Goal: Task Accomplishment & Management: Manage account settings

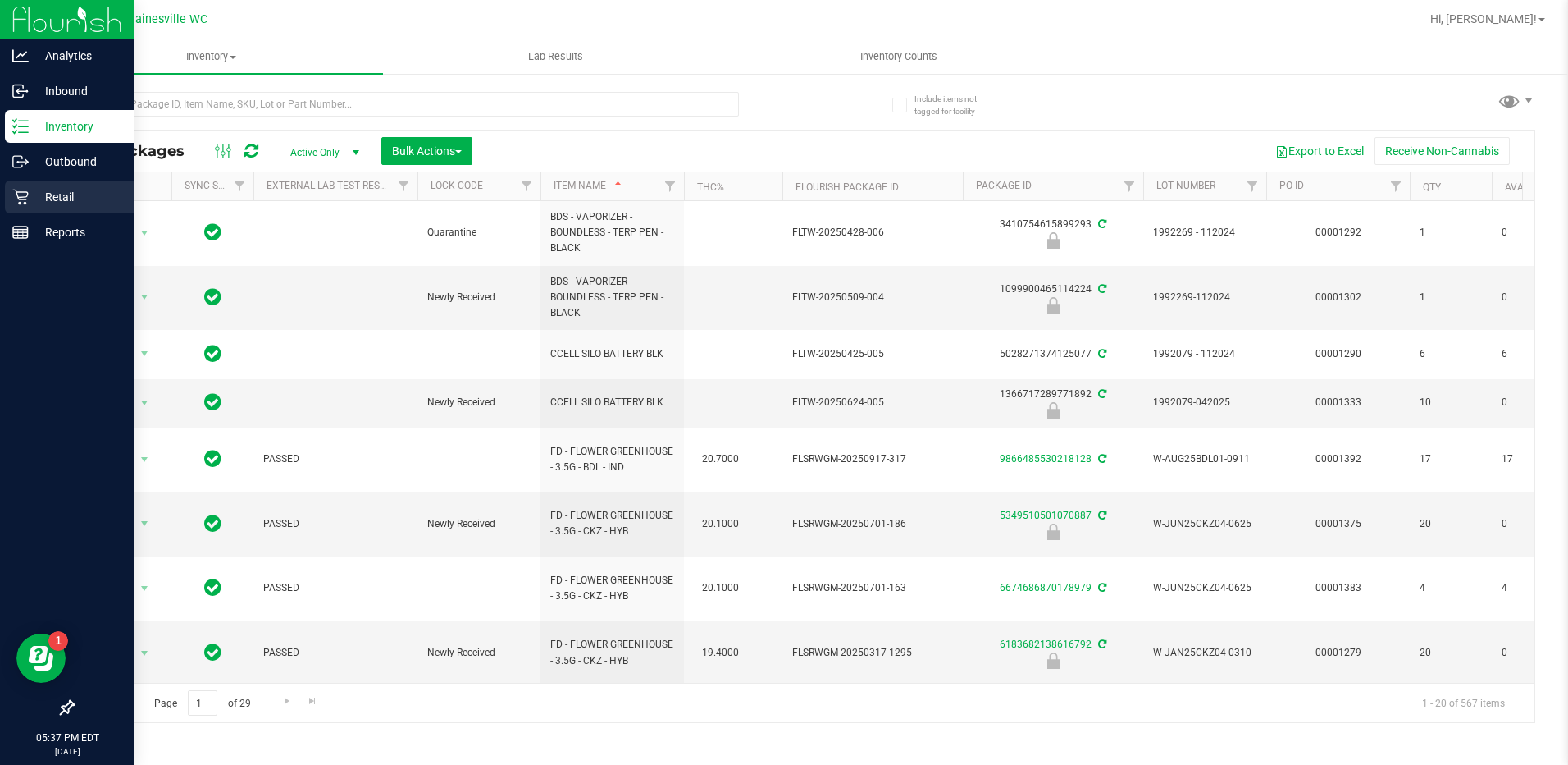
click at [64, 200] on p "Retail" at bounding box center [78, 197] width 99 height 20
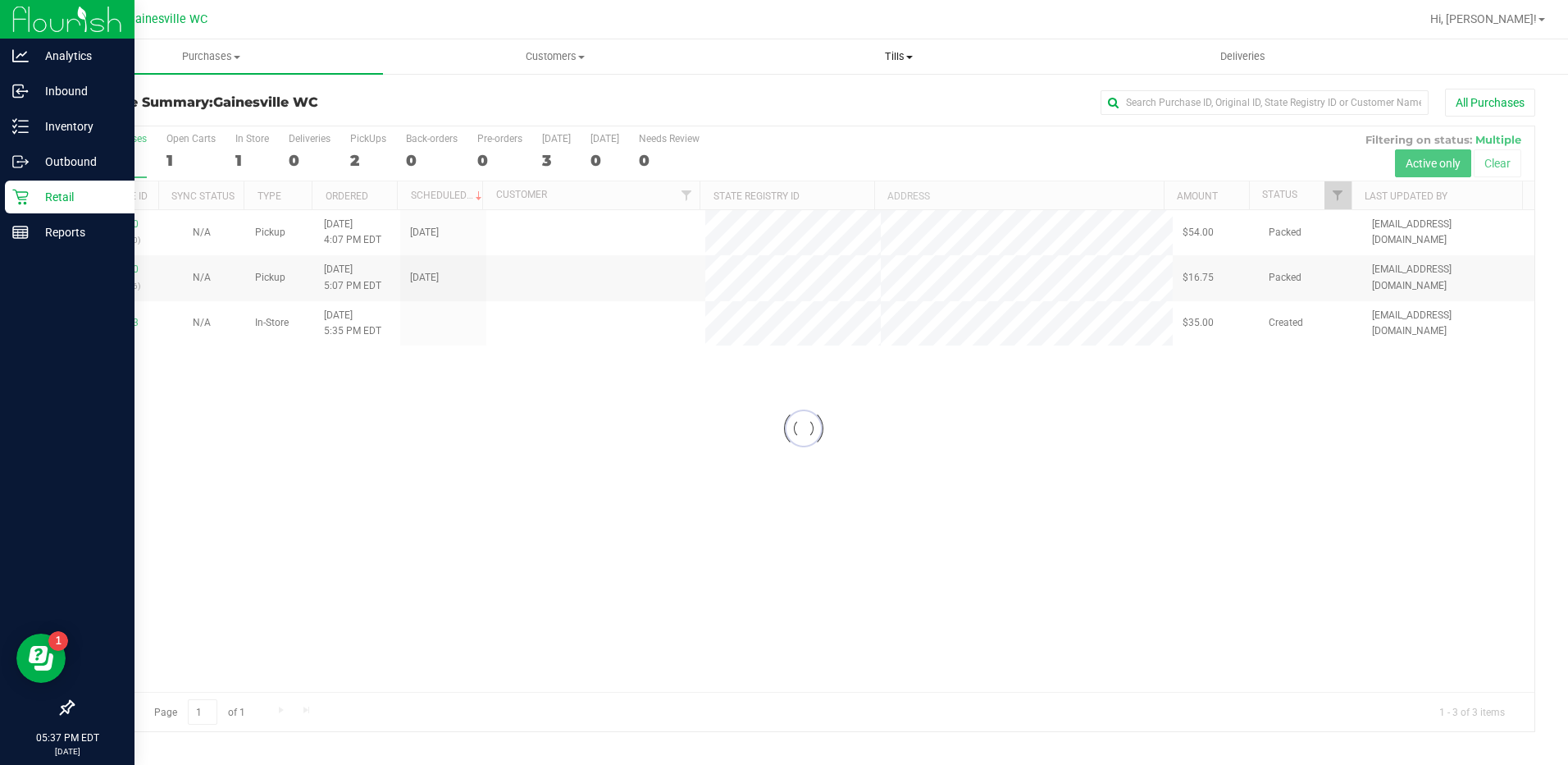
click at [907, 59] on span "Tills" at bounding box center [898, 56] width 342 height 15
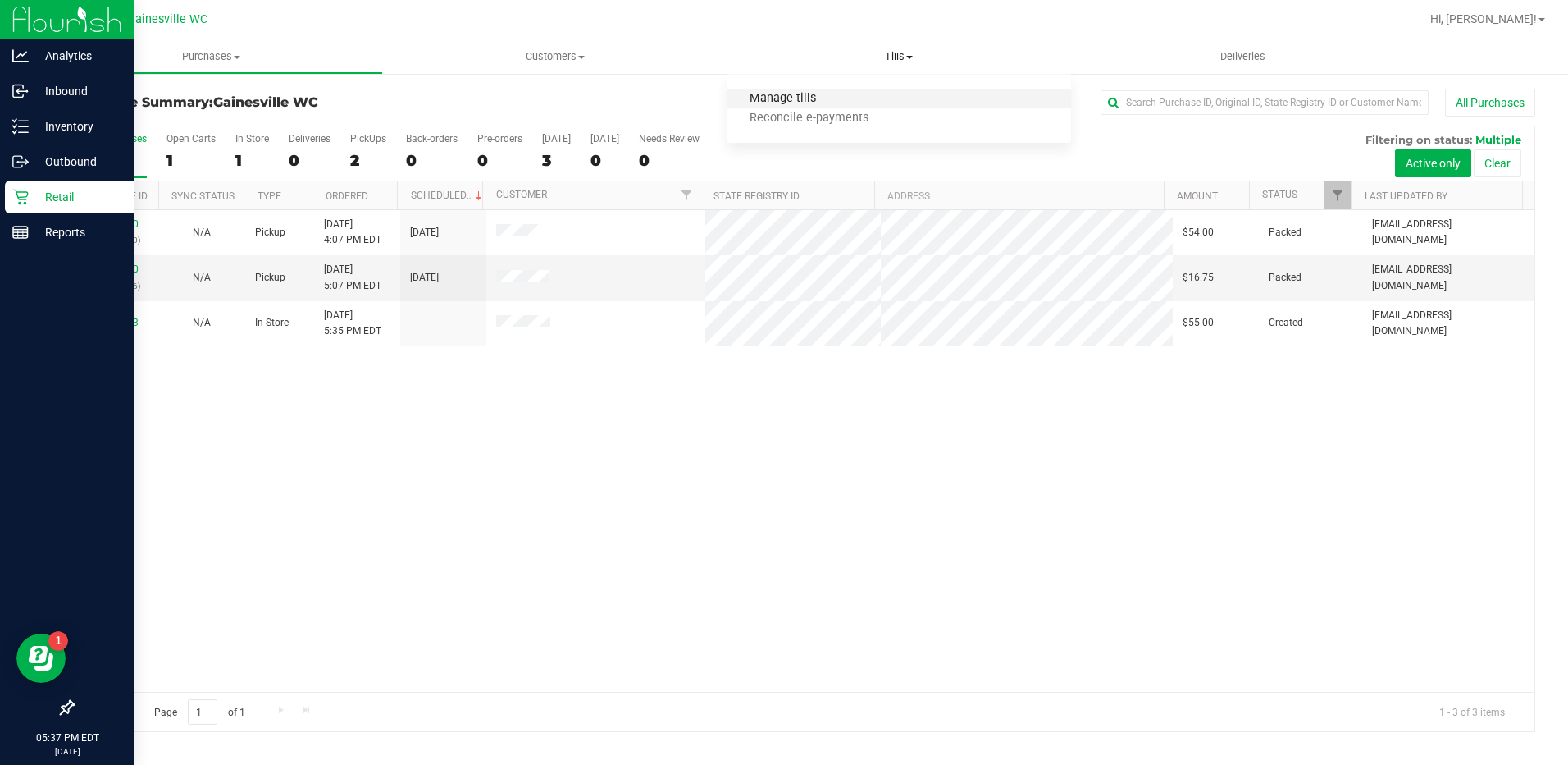
click at [808, 104] on span "Manage tills" at bounding box center [783, 99] width 111 height 14
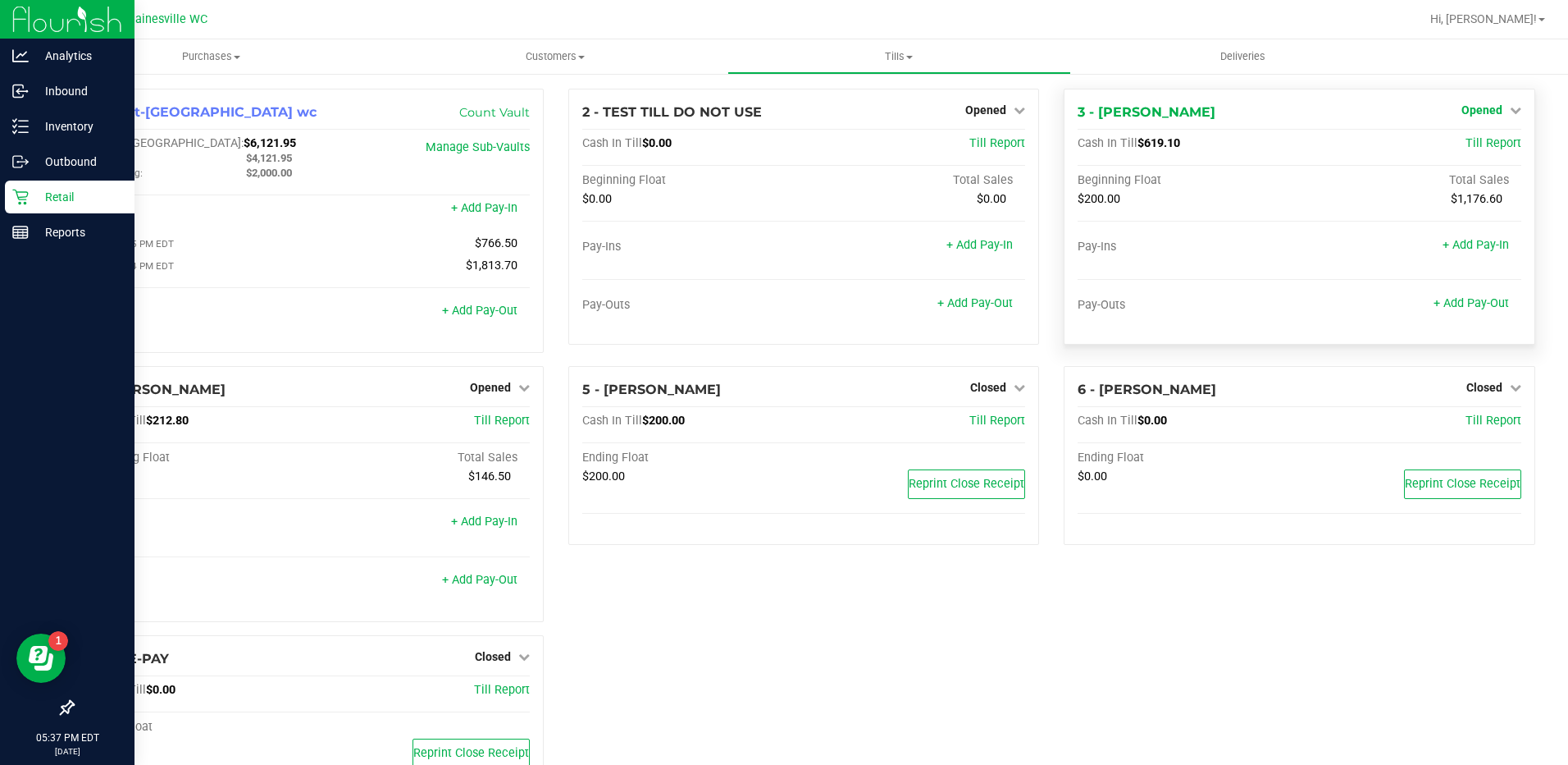
click at [1509, 111] on icon at bounding box center [1515, 110] width 12 height 12
click at [1461, 147] on link "Close Till" at bounding box center [1483, 144] width 44 height 13
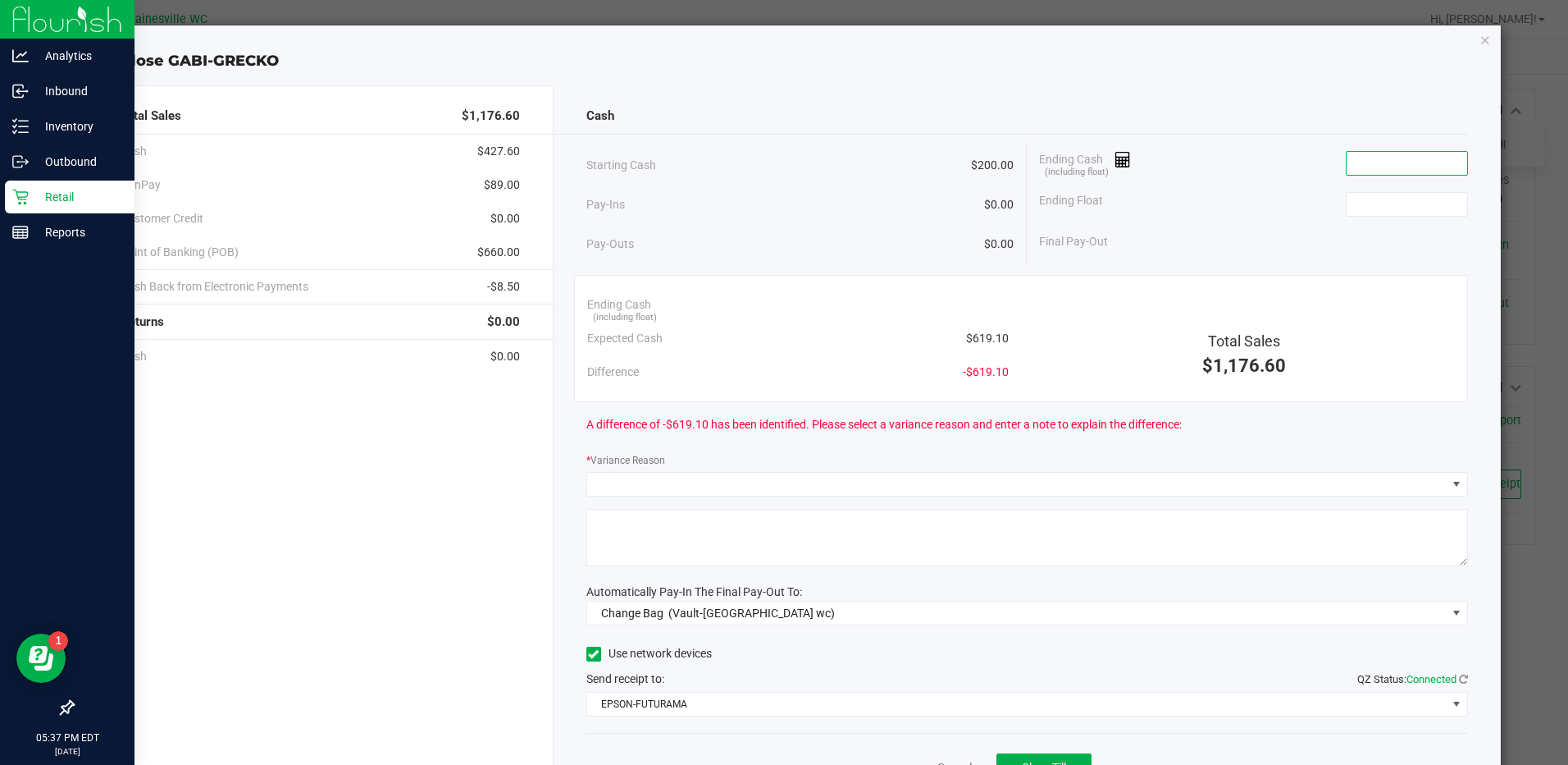
click at [1378, 167] on input at bounding box center [1406, 163] width 121 height 23
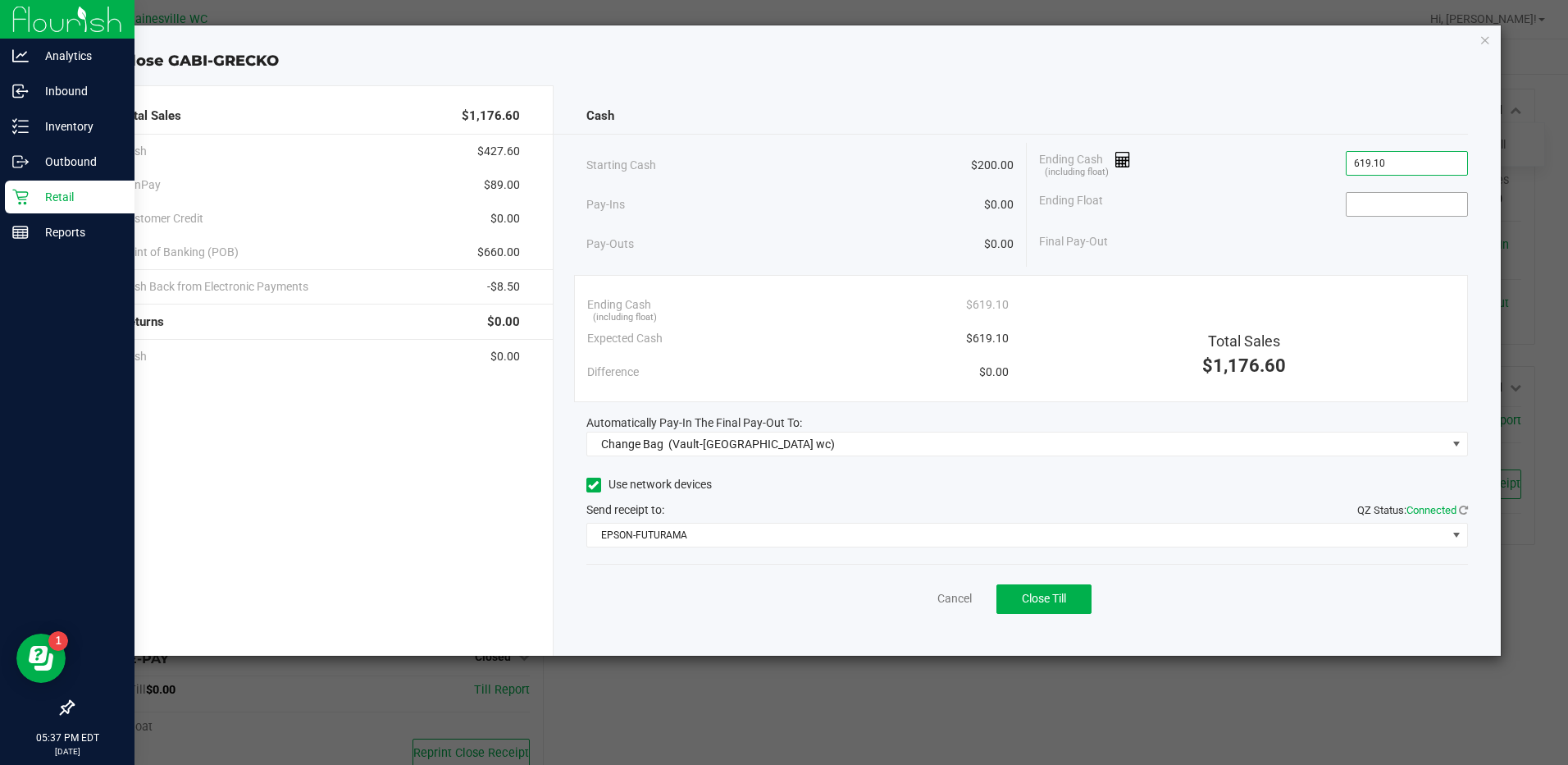
type input "$619.10"
click at [1409, 201] on input at bounding box center [1406, 204] width 121 height 23
type input "$200.00"
click at [1210, 227] on div "Final Pay-Out $419.10" at bounding box center [1253, 242] width 428 height 34
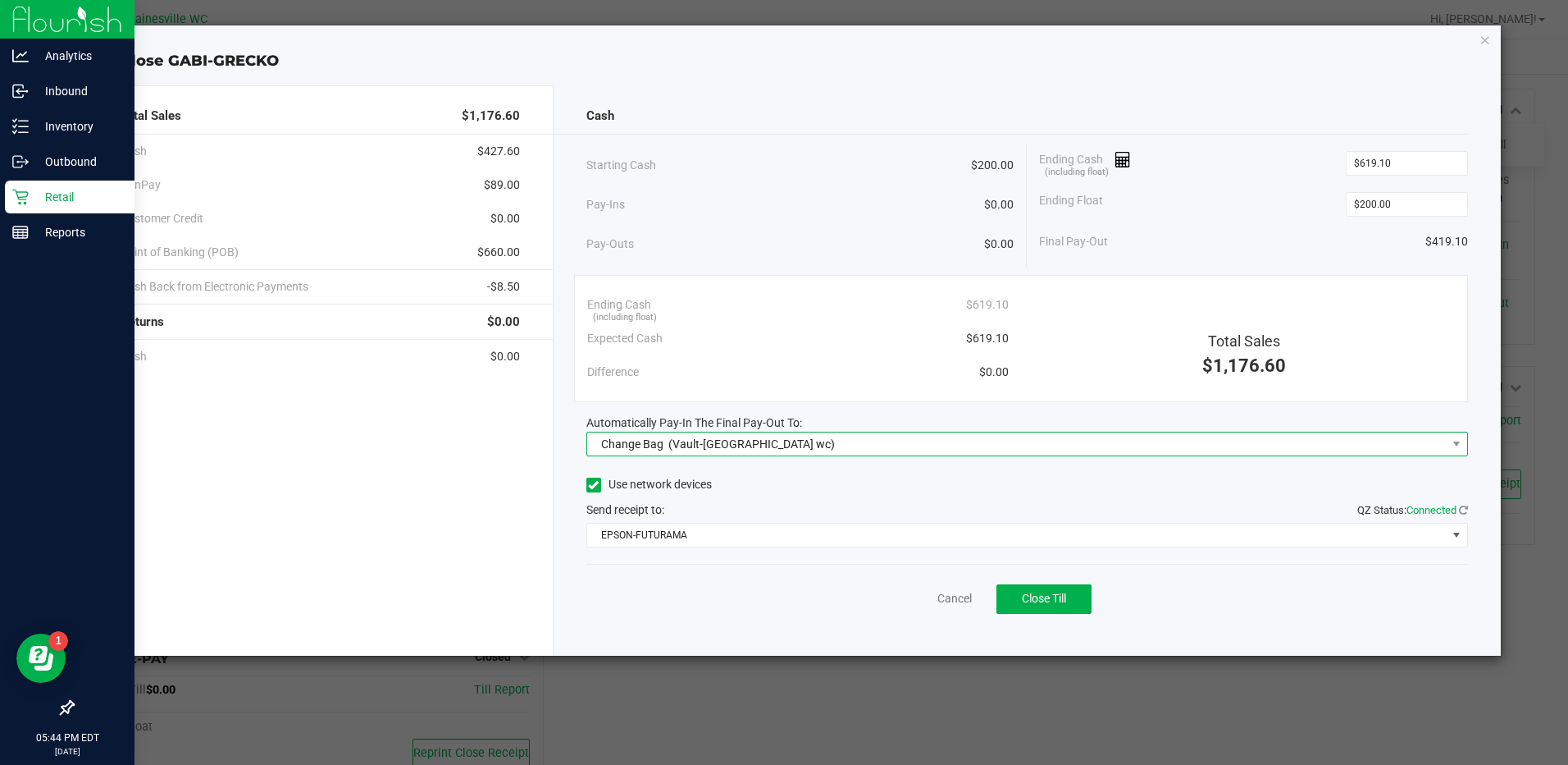
click at [1393, 440] on span "Change Bag (Vault-[GEOGRAPHIC_DATA] wc)" at bounding box center [1016, 443] width 859 height 23
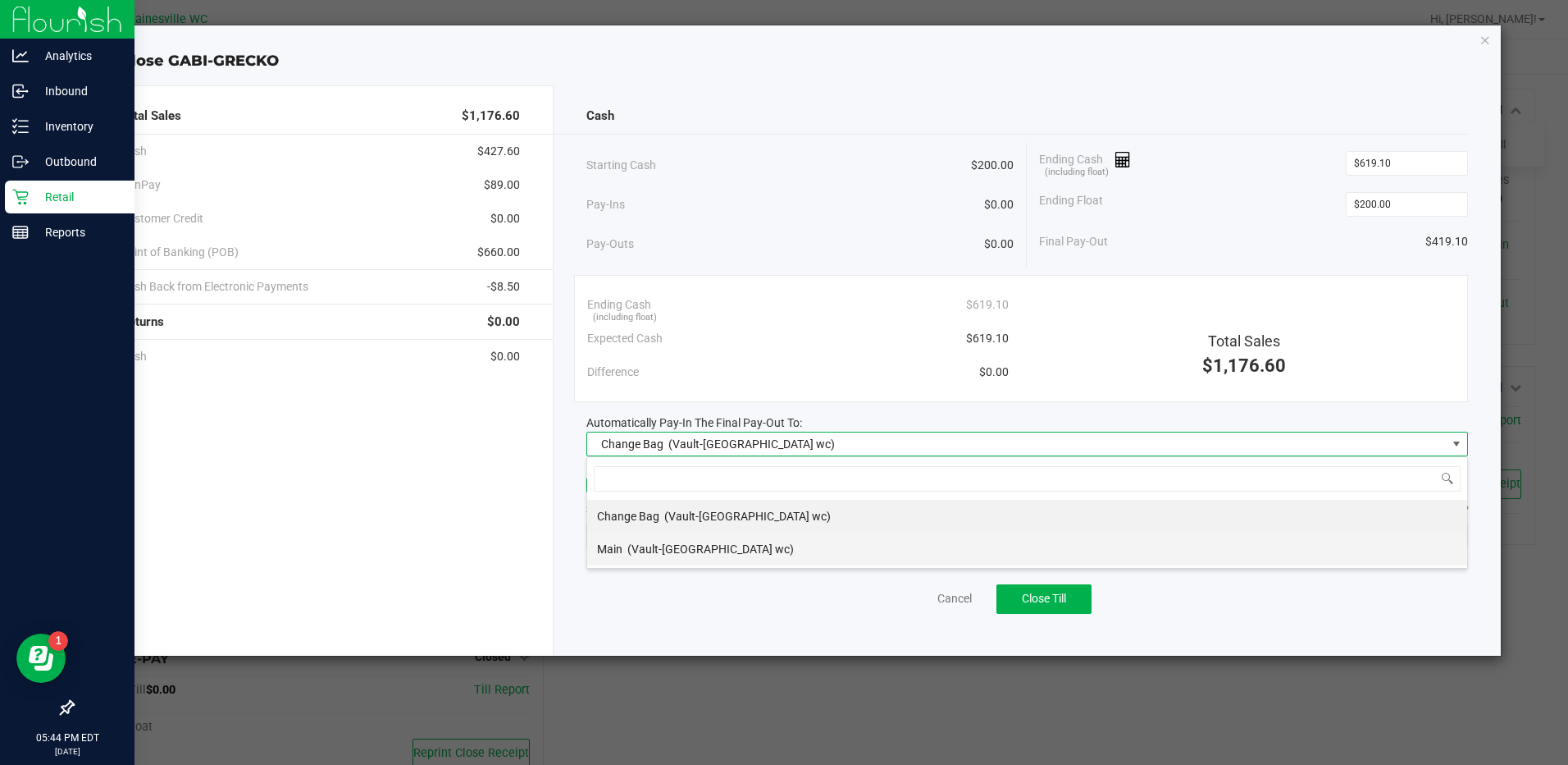
click at [645, 553] on span "(Vault-[GEOGRAPHIC_DATA] wc)" at bounding box center [710, 548] width 167 height 13
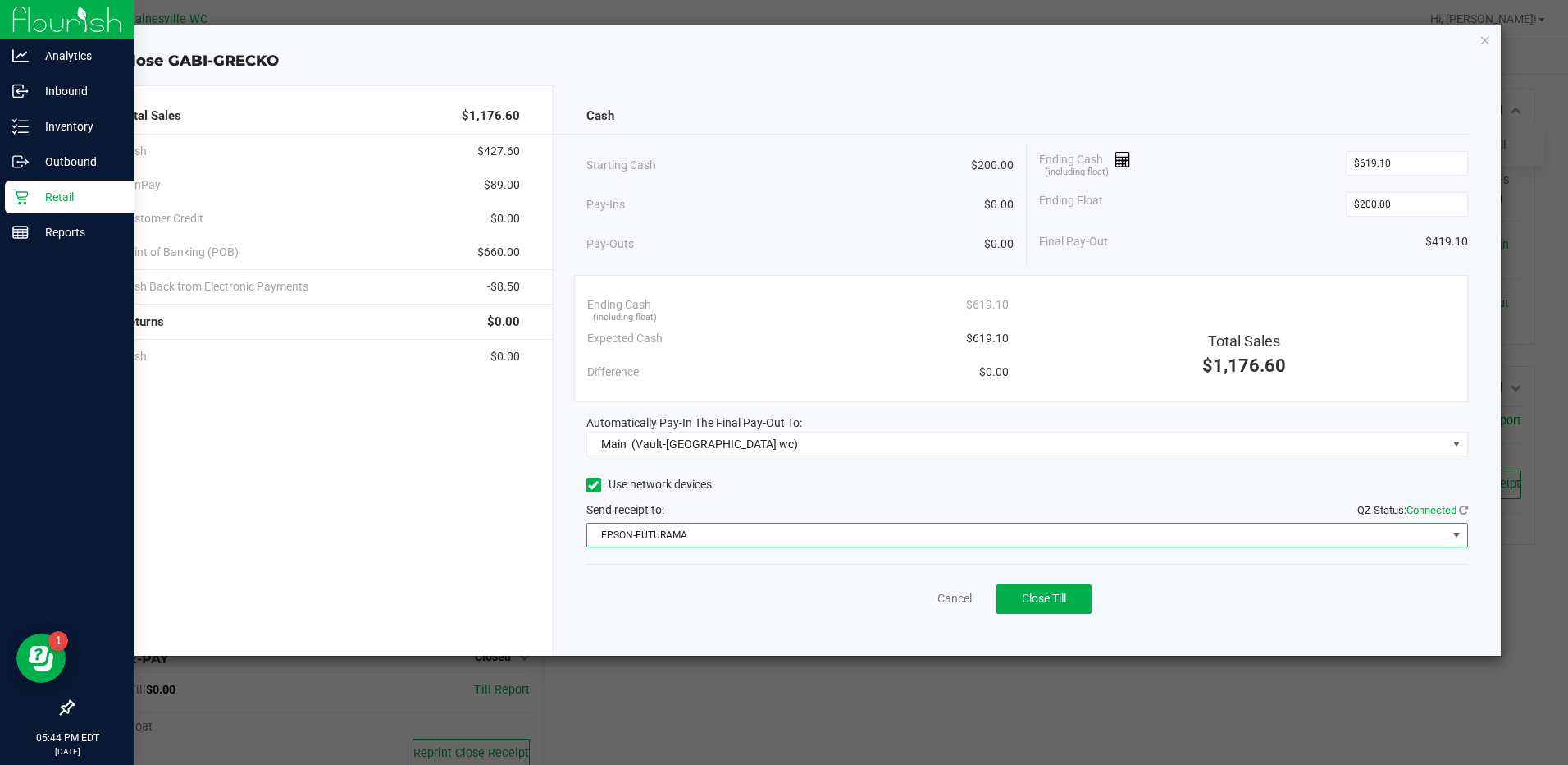
click at [1447, 535] on span at bounding box center [1455, 534] width 21 height 23
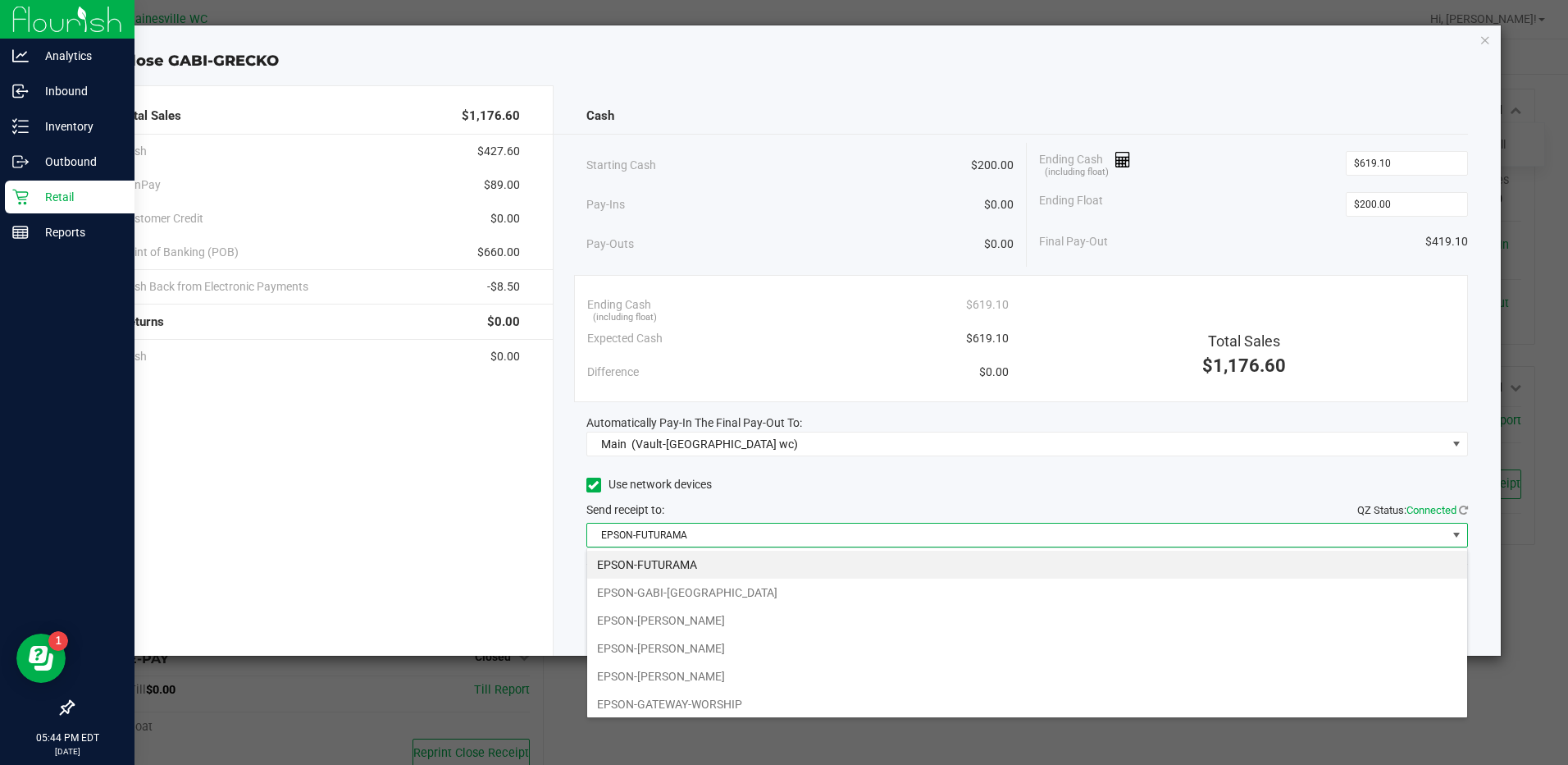
click at [761, 696] on li "EPSON-GATEWAY-WORSHIP" at bounding box center [1026, 704] width 879 height 28
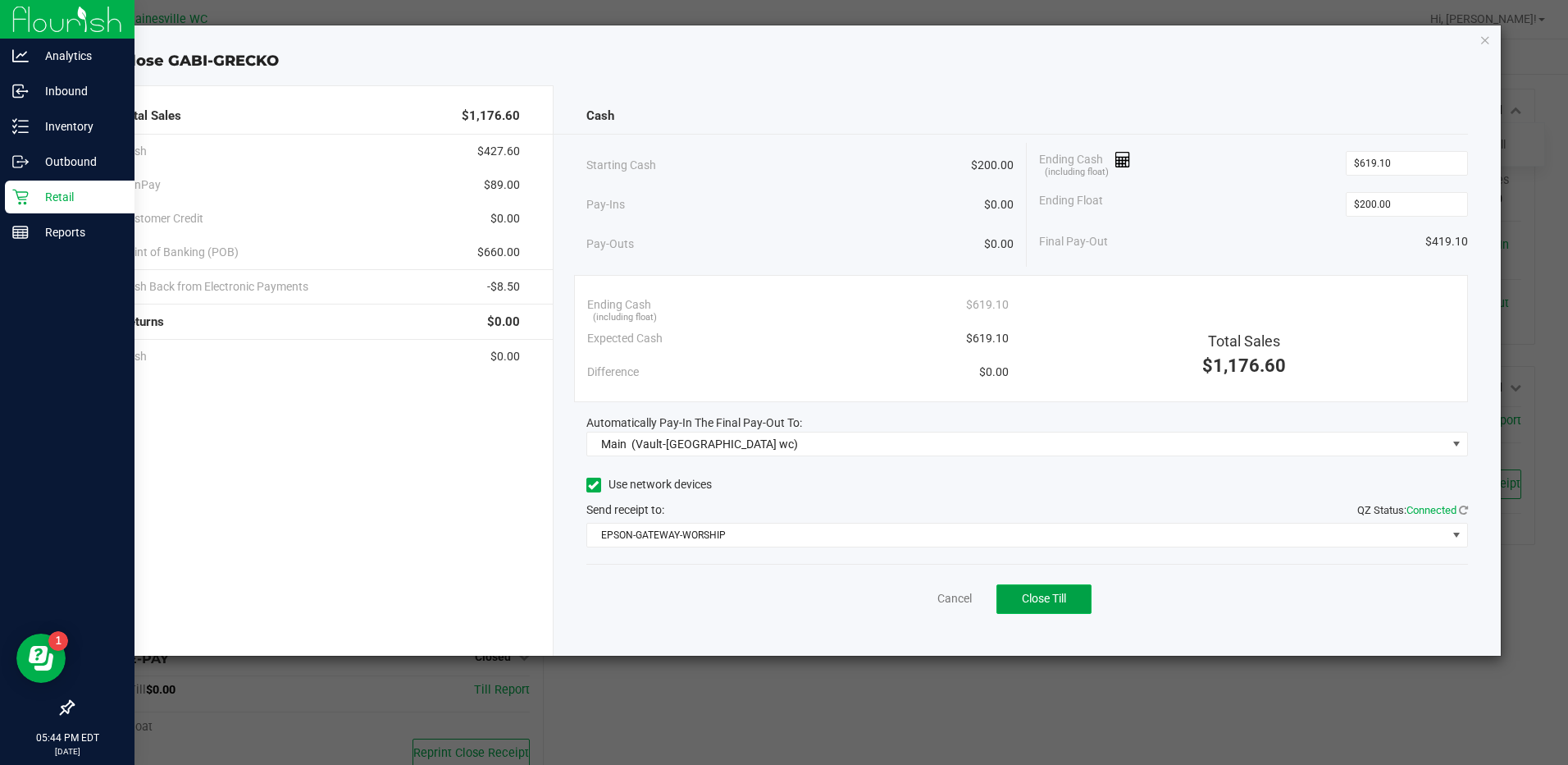
click at [1084, 594] on button "Close Till" at bounding box center [1043, 599] width 95 height 30
click at [922, 597] on link "Dismiss" at bounding box center [917, 598] width 39 height 17
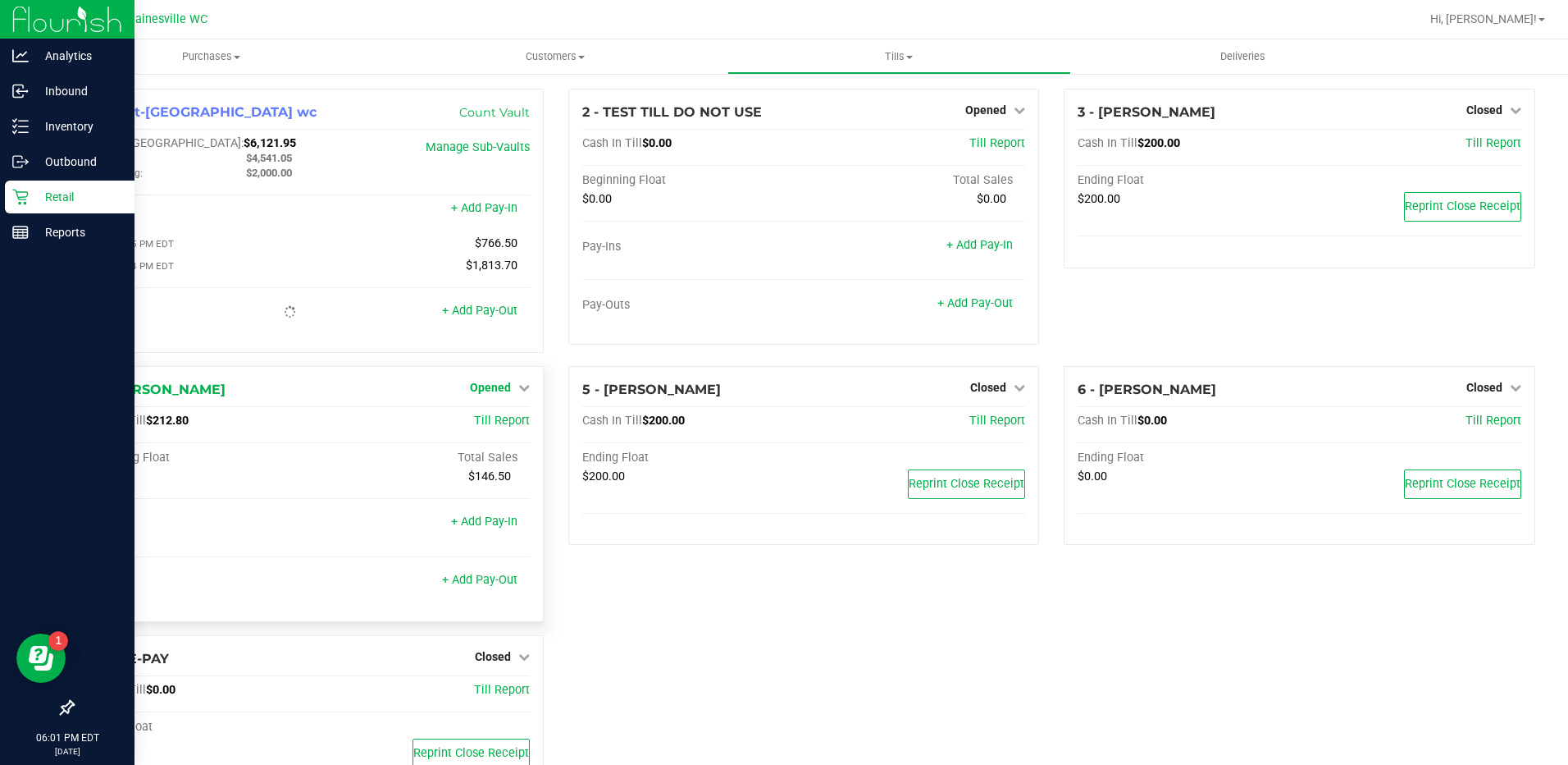
click at [506, 366] on div "1 - Vault-Gainesville wc Count Vault Cash In Vault: $6,121.95 Main: $4,541.05 C…" at bounding box center [307, 228] width 496 height 278
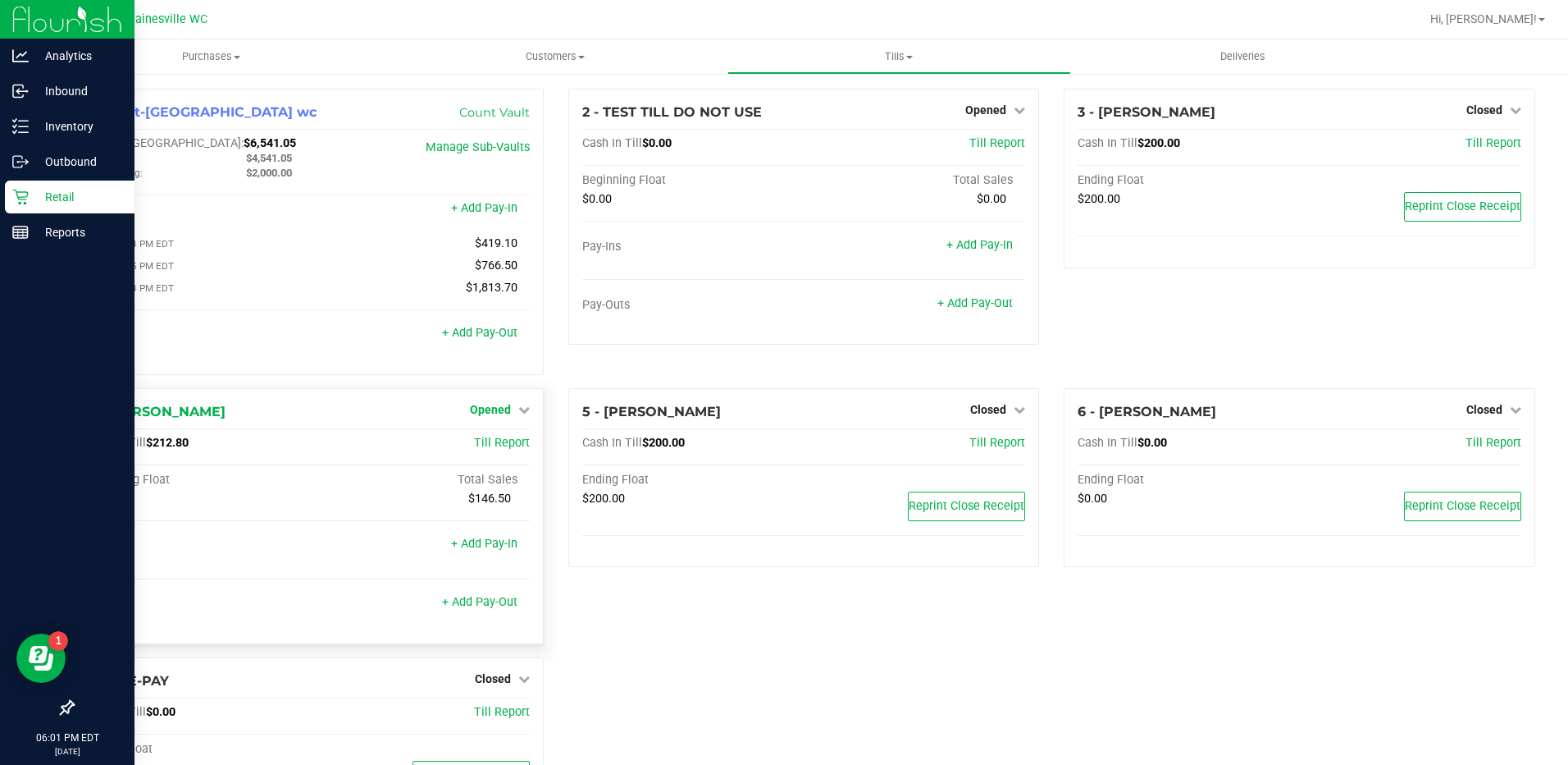
click at [508, 411] on link "Opened" at bounding box center [500, 408] width 60 height 13
click at [493, 443] on link "Close Till" at bounding box center [492, 442] width 44 height 13
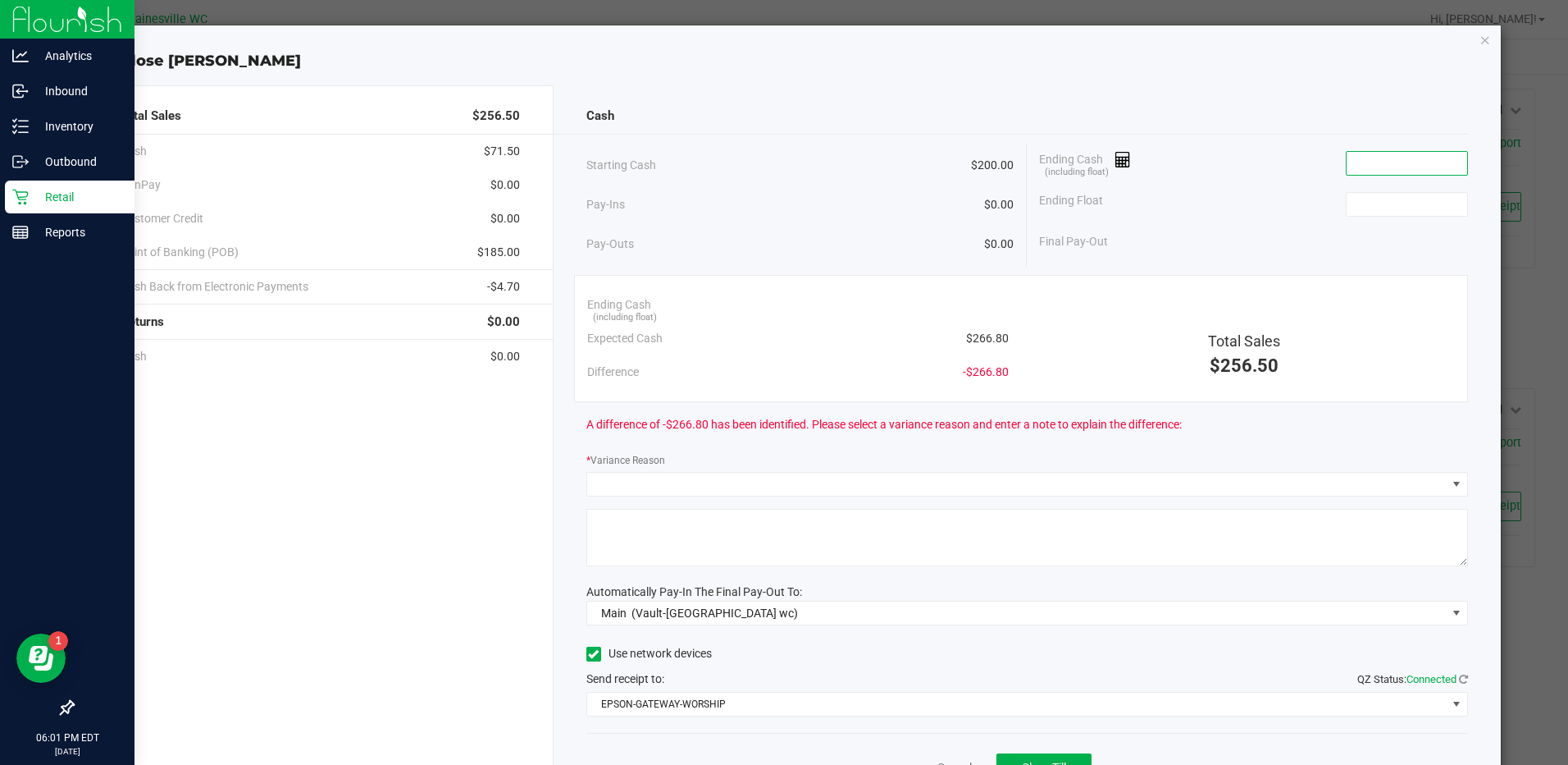
click at [1378, 161] on input at bounding box center [1406, 163] width 121 height 23
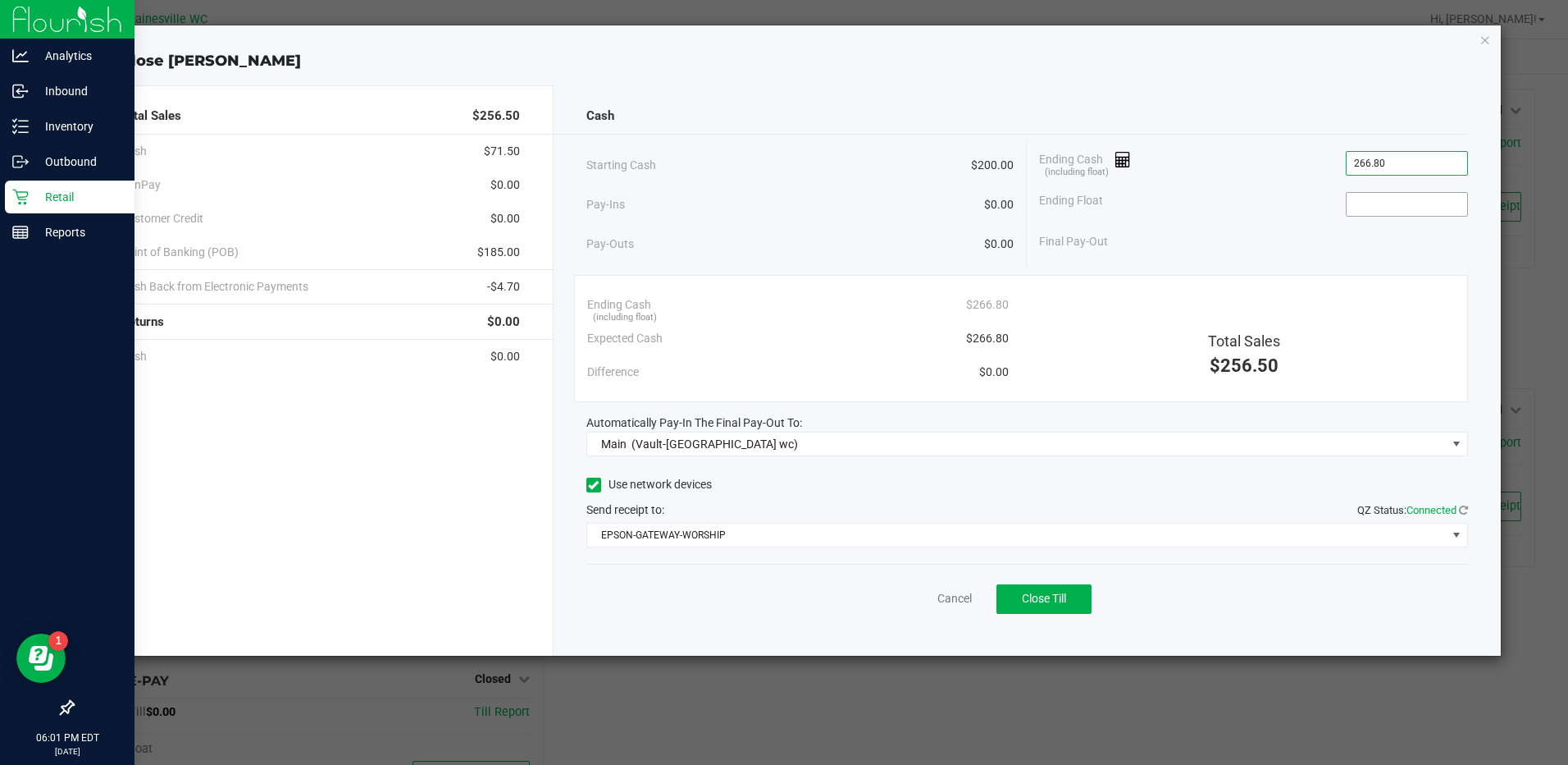
type input "$266.80"
click at [1369, 205] on input at bounding box center [1406, 204] width 121 height 23
type input "$200.00"
click at [1280, 220] on div "Ending Float $200.00" at bounding box center [1253, 204] width 428 height 41
click at [1068, 595] on button "Close Till" at bounding box center [1043, 599] width 95 height 30
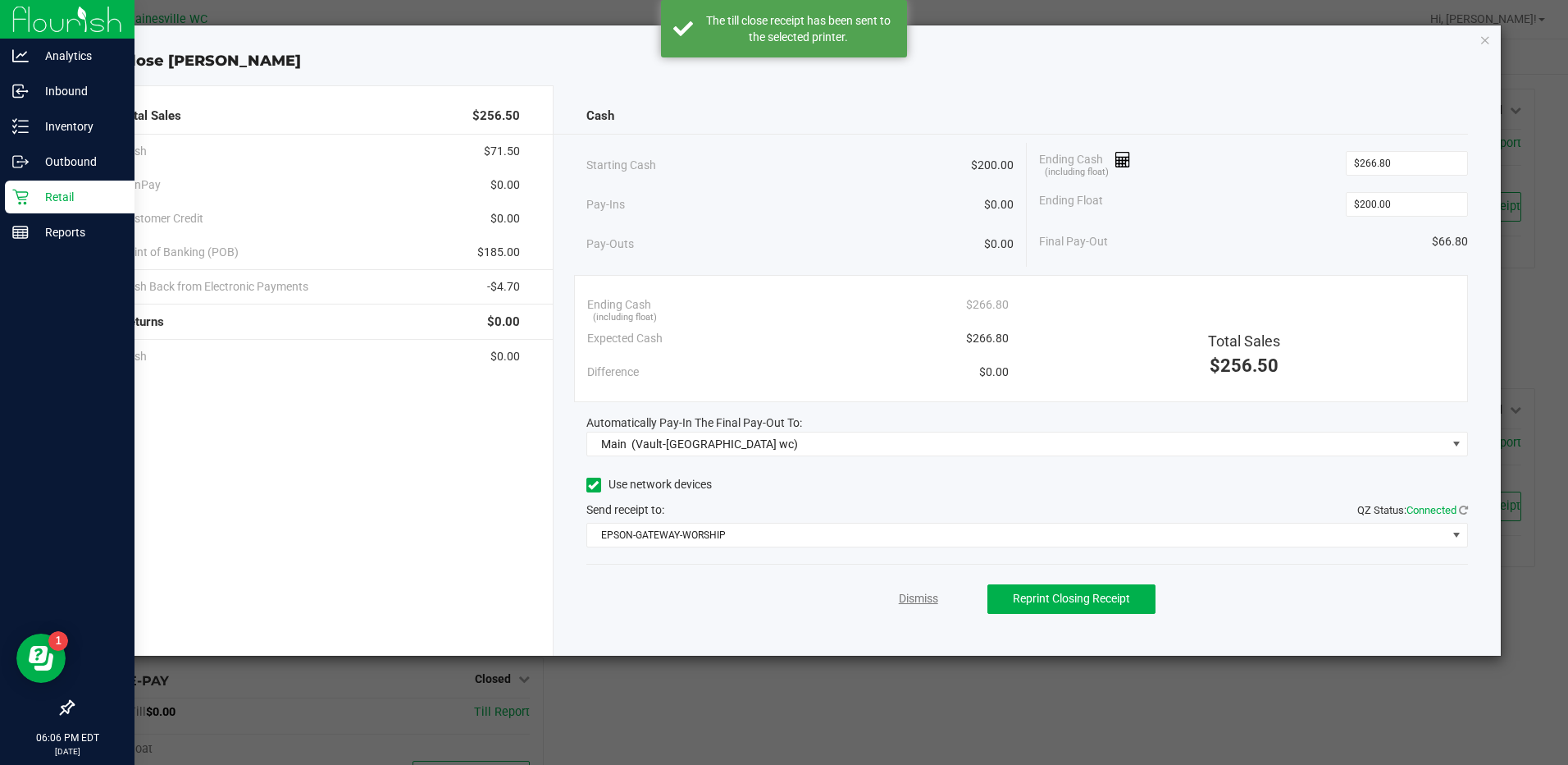
click at [906, 600] on link "Dismiss" at bounding box center [917, 598] width 39 height 17
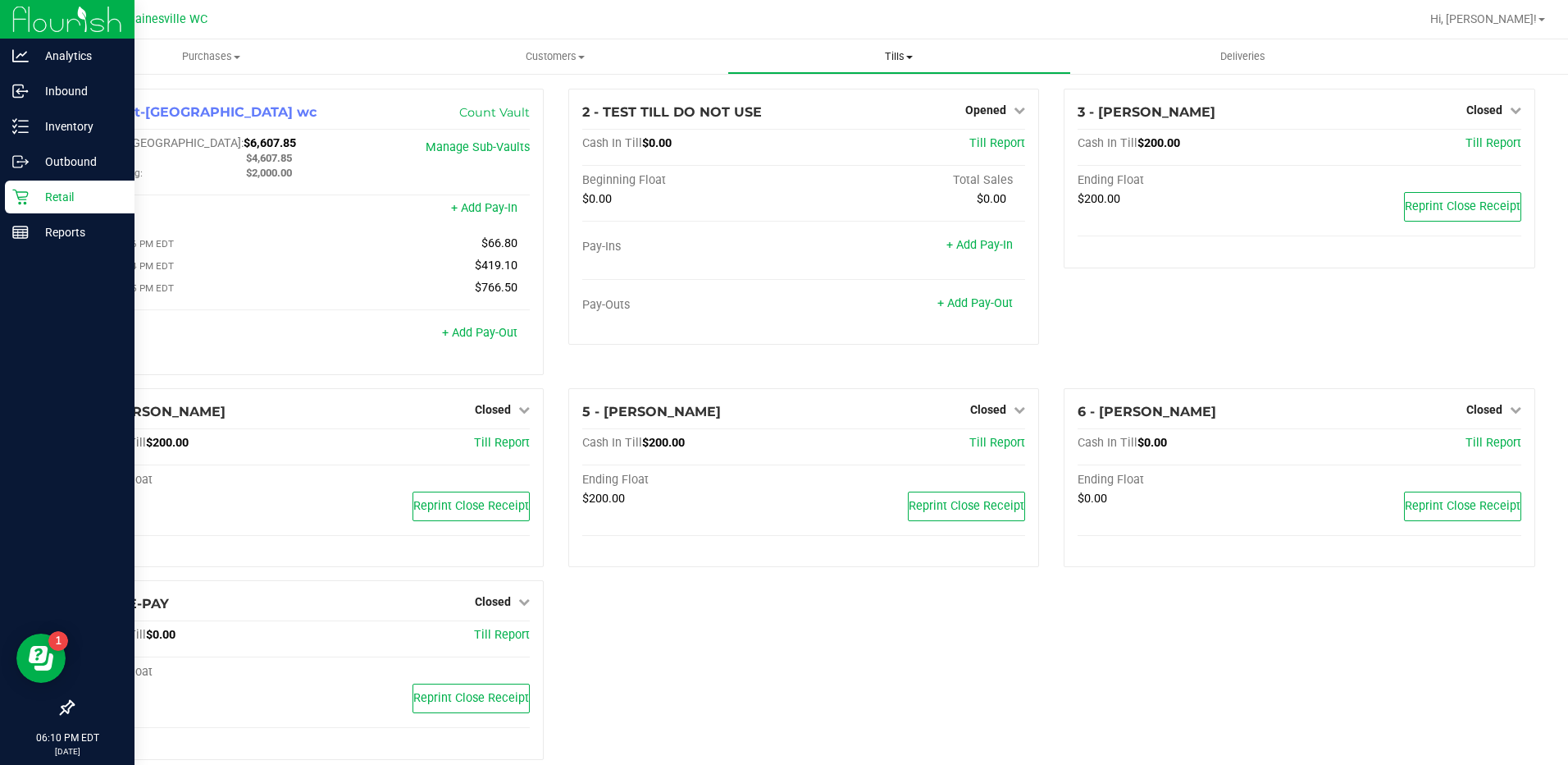
click at [916, 60] on span "Tills" at bounding box center [898, 56] width 342 height 15
click at [810, 125] on span "Reconcile e-payments" at bounding box center [808, 119] width 163 height 14
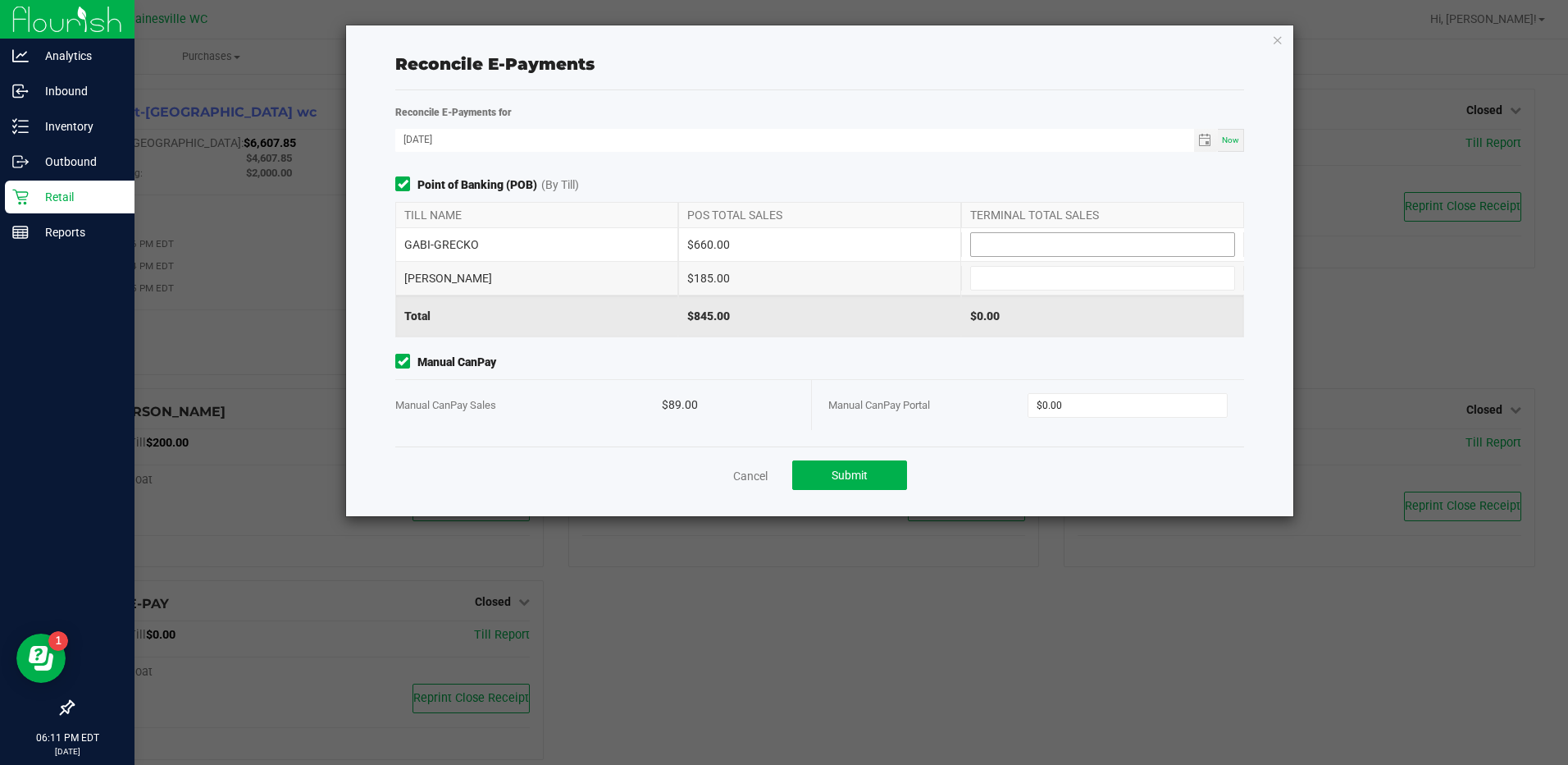
click at [1047, 243] on input at bounding box center [1103, 244] width 263 height 23
type input "$660.00"
click at [1079, 277] on input at bounding box center [1103, 278] width 263 height 23
type input "$185.00"
click at [1116, 403] on input "0" at bounding box center [1127, 404] width 198 height 23
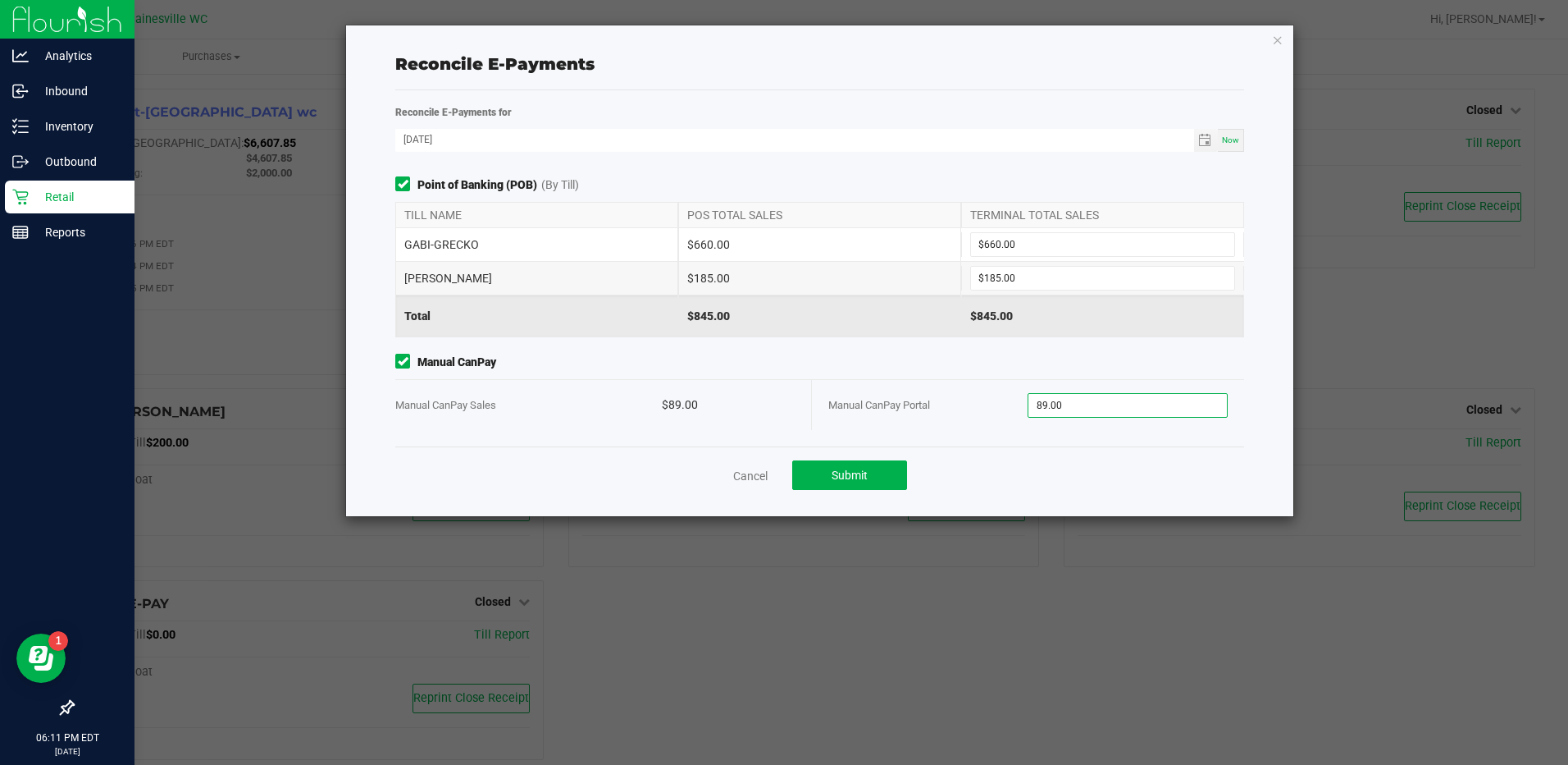
type input "$89.00"
click at [1079, 476] on div "Cancel Submit" at bounding box center [818, 474] width 847 height 57
click at [853, 468] on span "Submit" at bounding box center [849, 474] width 36 height 13
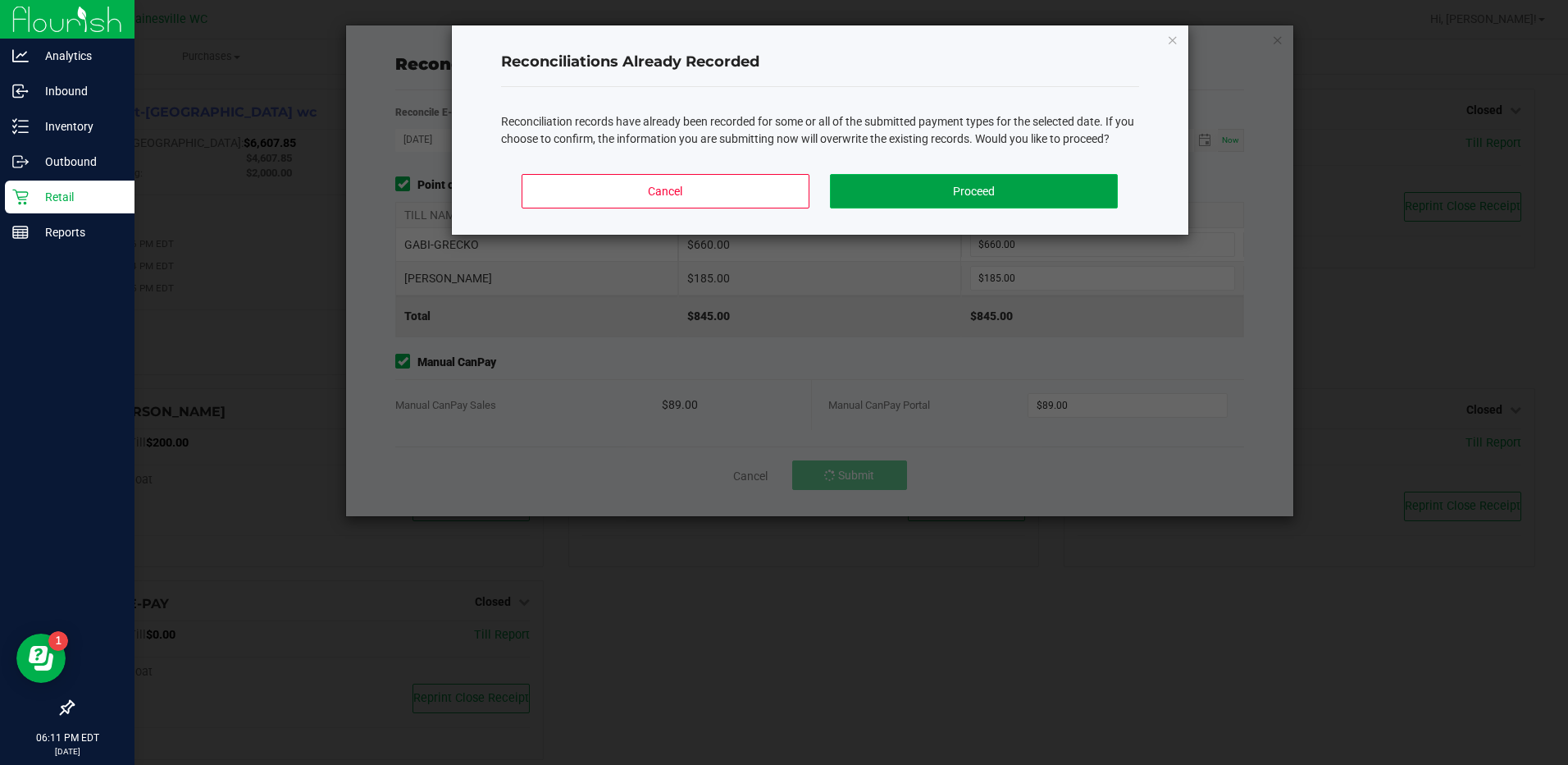
click at [930, 185] on button "Proceed" at bounding box center [973, 191] width 287 height 35
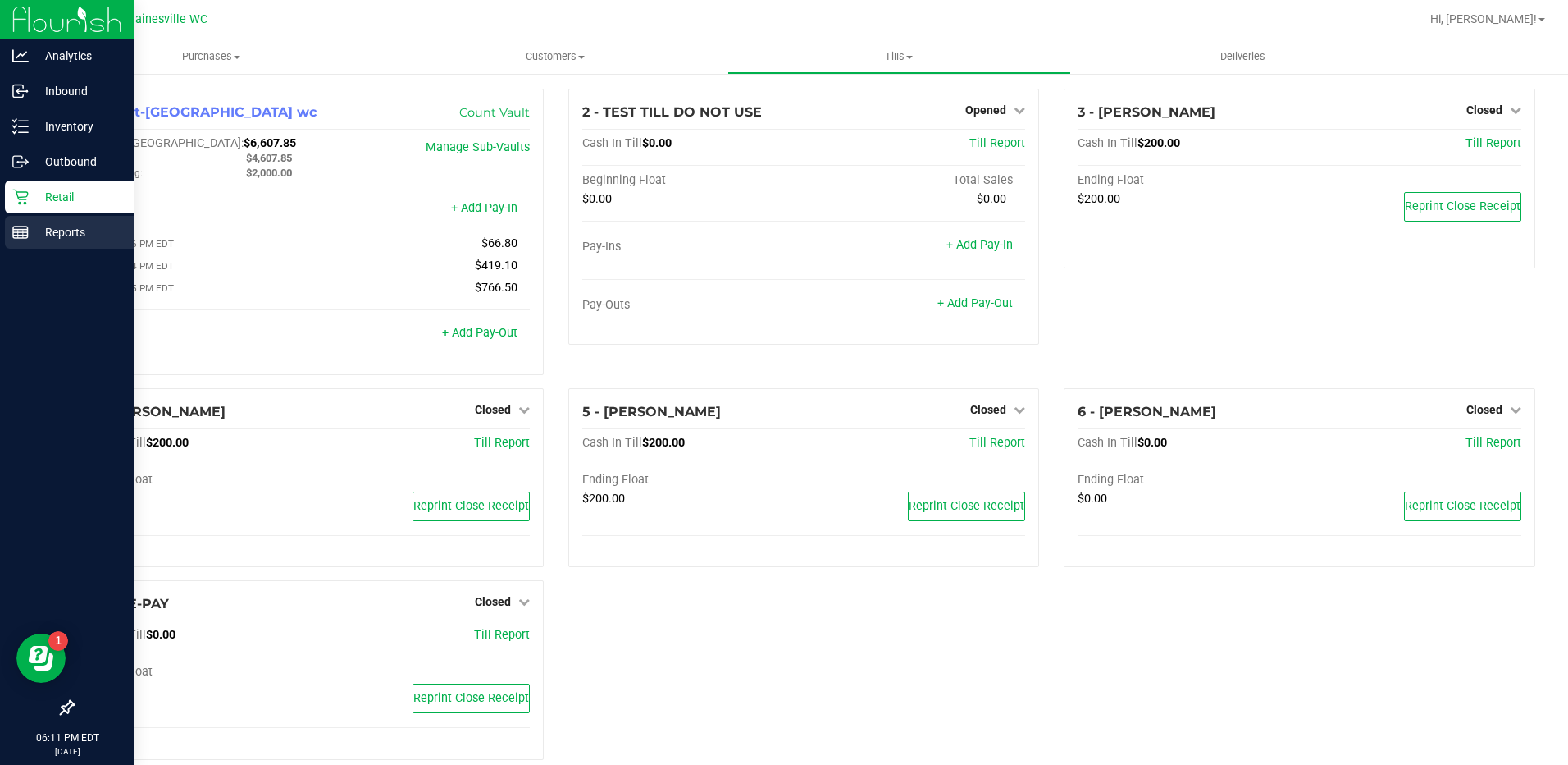
click at [67, 233] on p "Reports" at bounding box center [78, 233] width 99 height 20
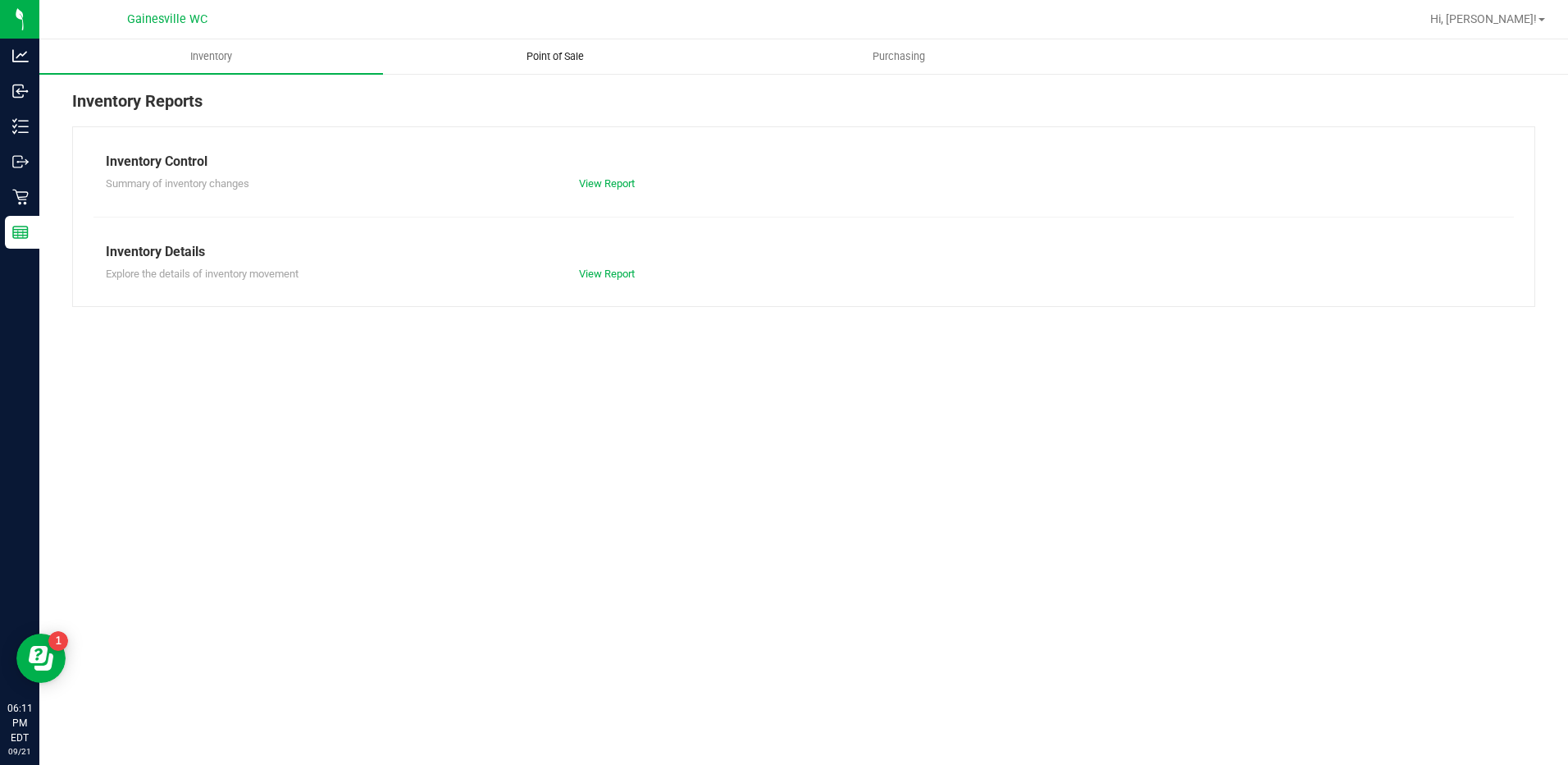
click at [556, 65] on uib-tab-heading "Point of Sale" at bounding box center [554, 56] width 342 height 33
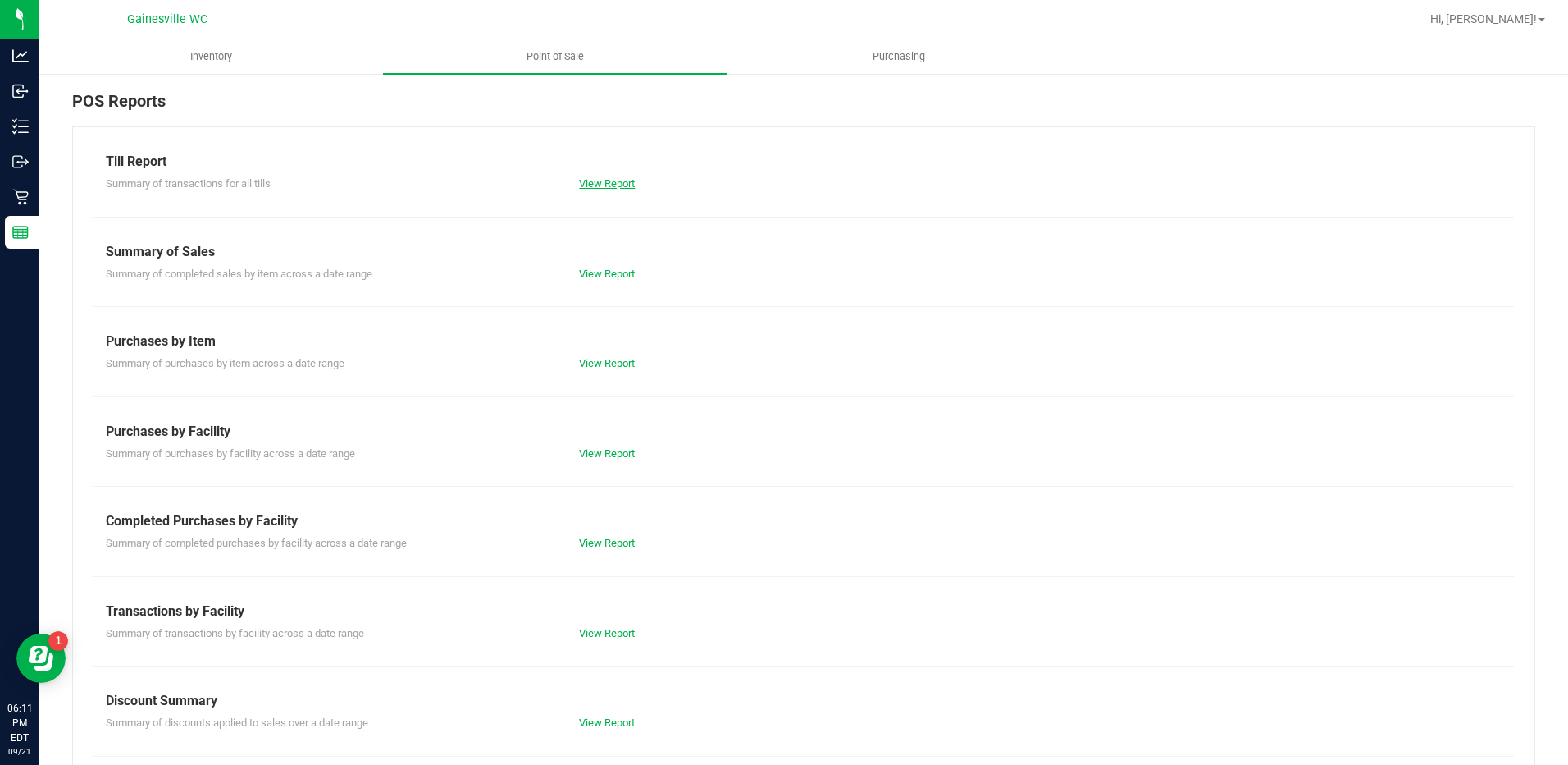
click at [617, 189] on link "View Report" at bounding box center [607, 183] width 56 height 12
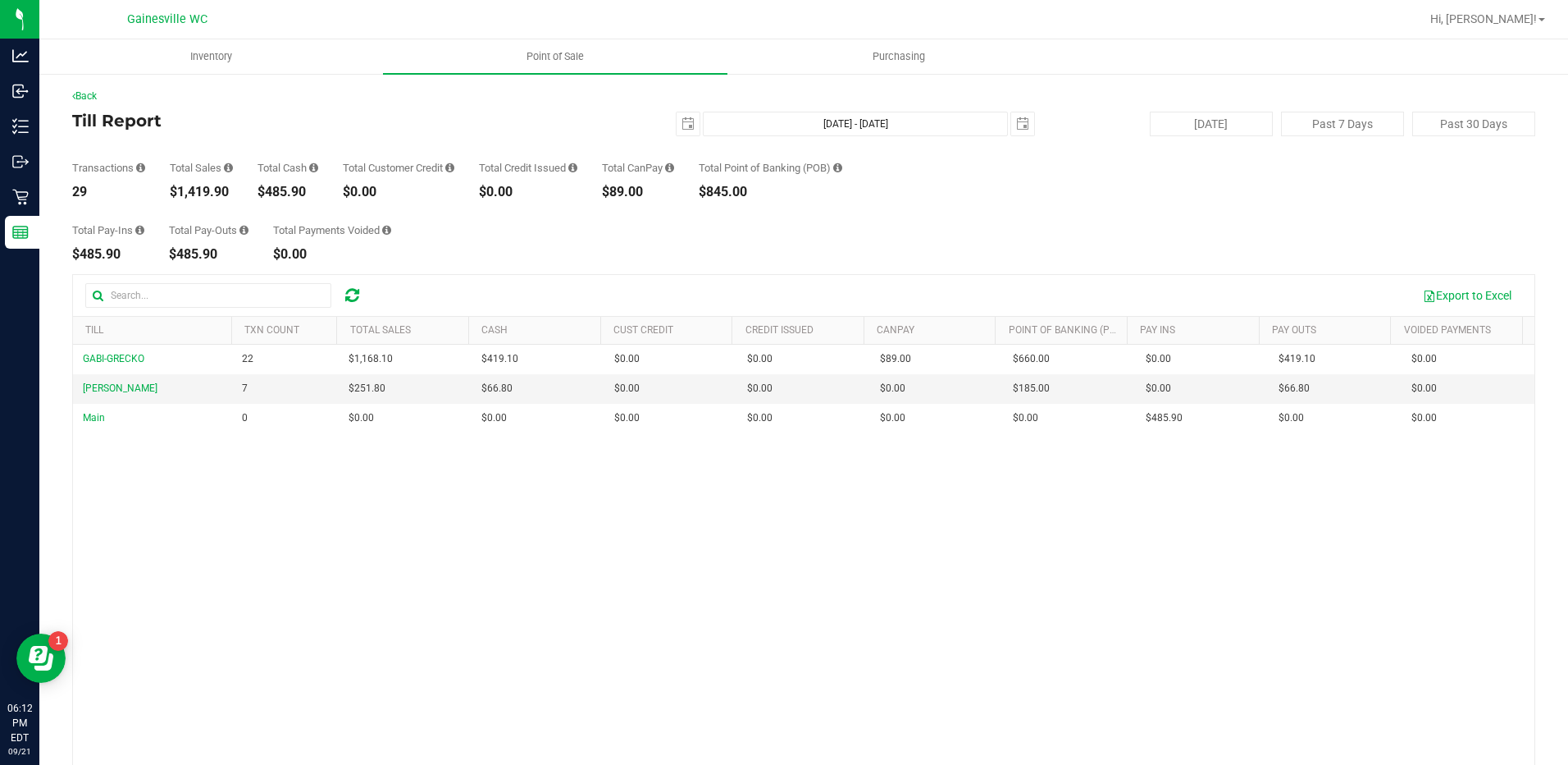
click at [985, 643] on div "GABI-GRECKO 22 $1,168.10 $419.10 $0.00 $0.00 $0.00 $89.00 $0.00 $660.00 $0.00 $…" at bounding box center [803, 585] width 1461 height 481
click at [1456, 299] on button "Export to Excel" at bounding box center [1467, 296] width 110 height 28
